Goal: Find specific page/section: Find specific page/section

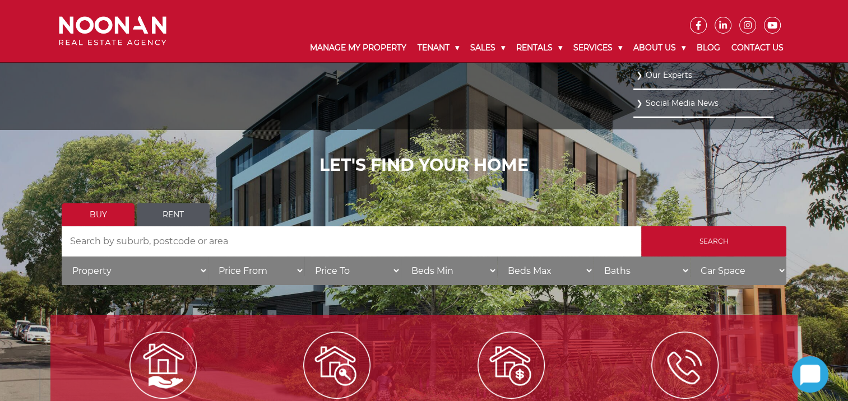
click at [667, 74] on link "Our Experts" at bounding box center [703, 75] width 135 height 15
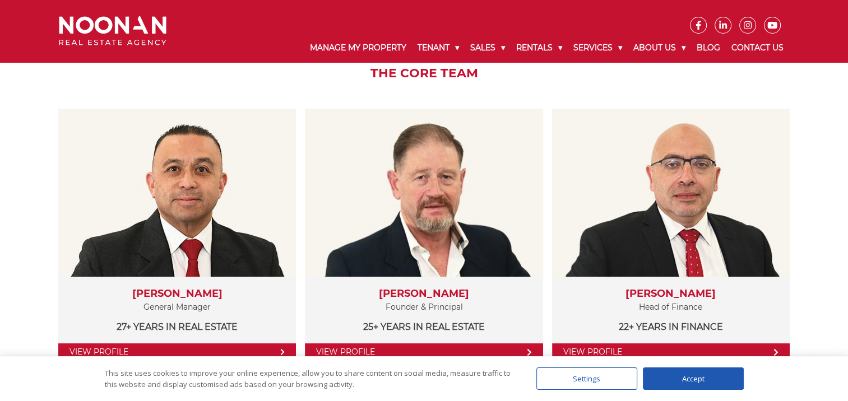
scroll to position [189, 0]
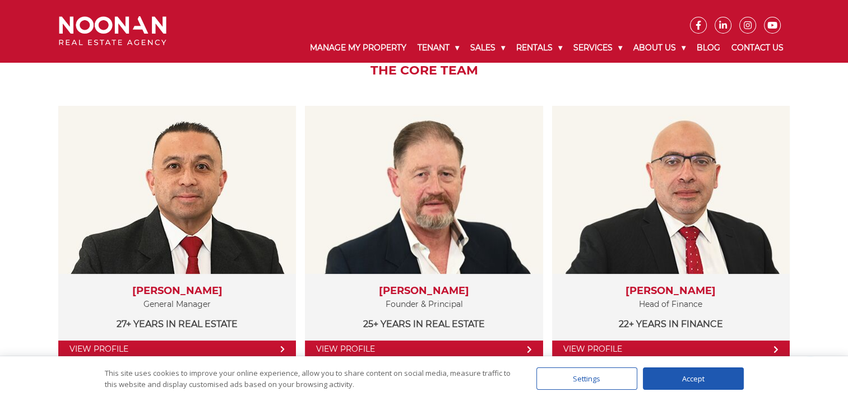
click at [700, 387] on div "Accept" at bounding box center [693, 379] width 101 height 22
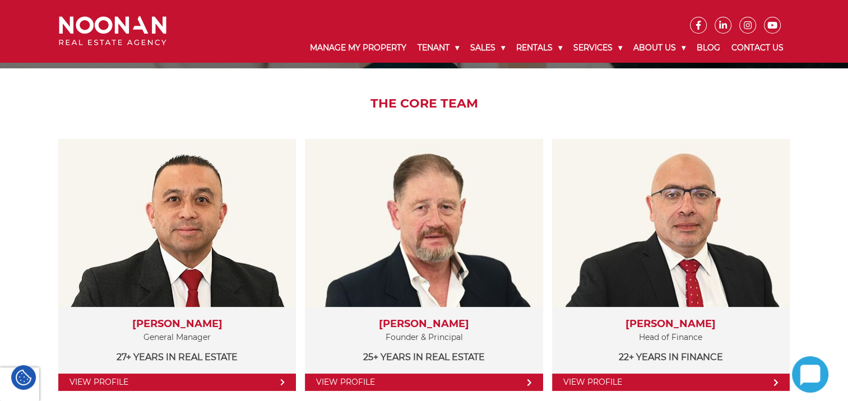
scroll to position [0, 0]
